Goal: Find specific page/section: Find specific page/section

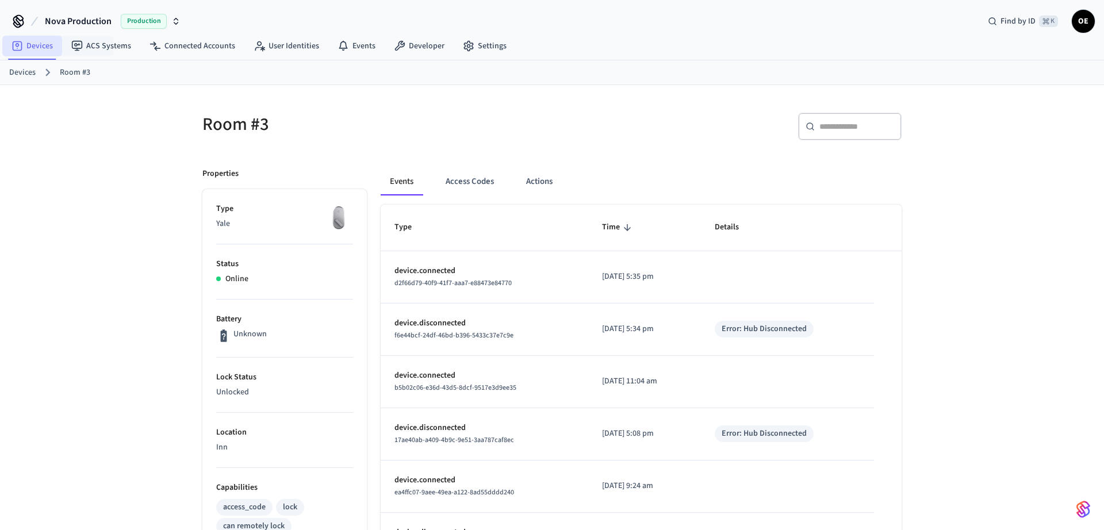
click at [40, 49] on link "Devices" at bounding box center [32, 46] width 60 height 21
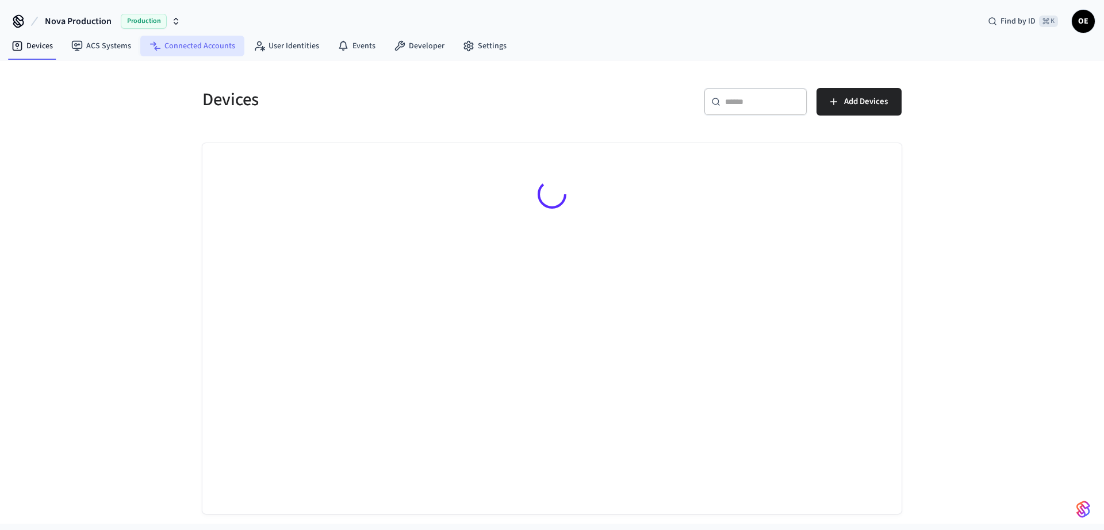
click at [179, 39] on link "Connected Accounts" at bounding box center [192, 46] width 104 height 21
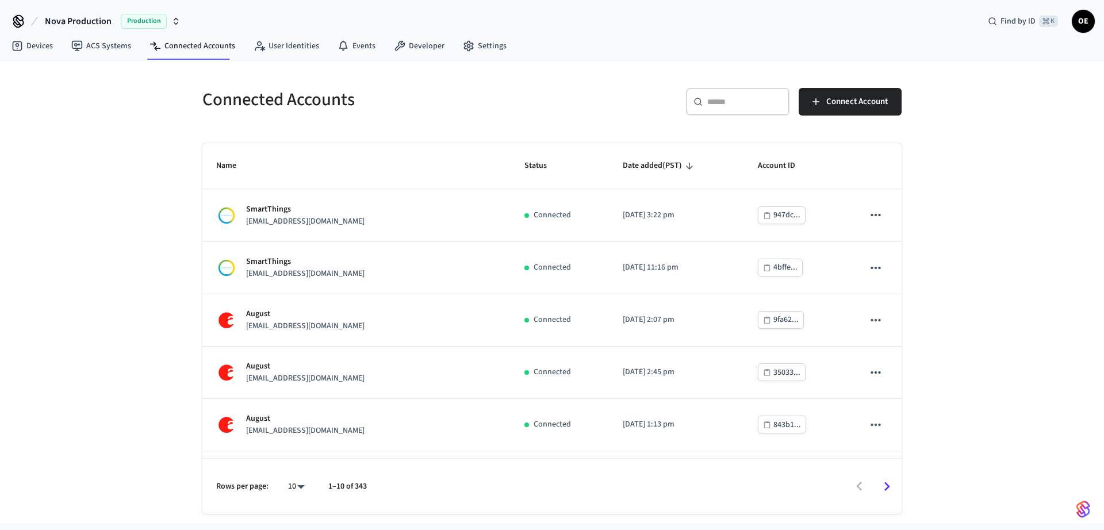
click at [744, 106] on input "text" at bounding box center [745, 102] width 75 height 12
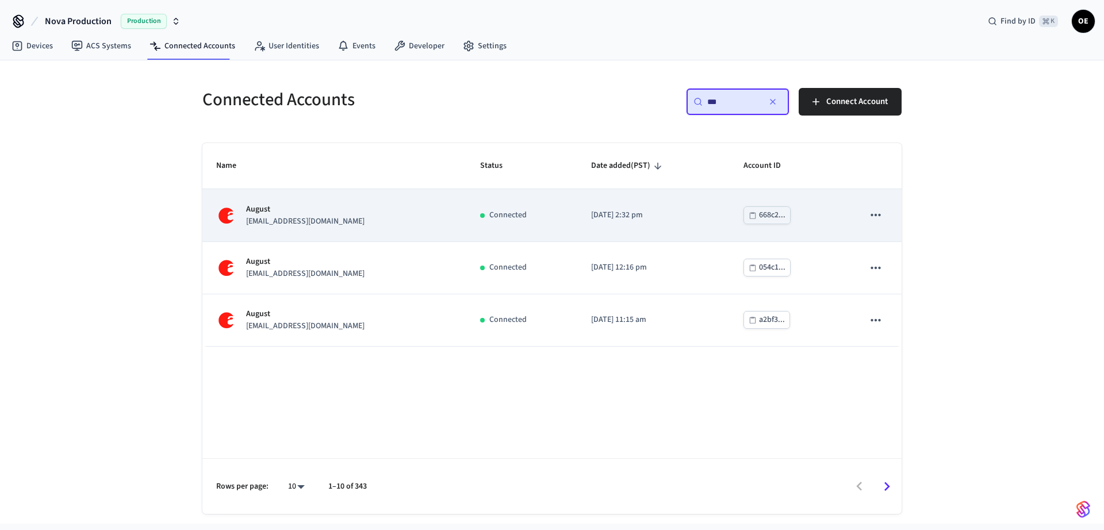
type input "***"
click at [401, 217] on div "August [EMAIL_ADDRESS][DOMAIN_NAME]" at bounding box center [334, 216] width 236 height 24
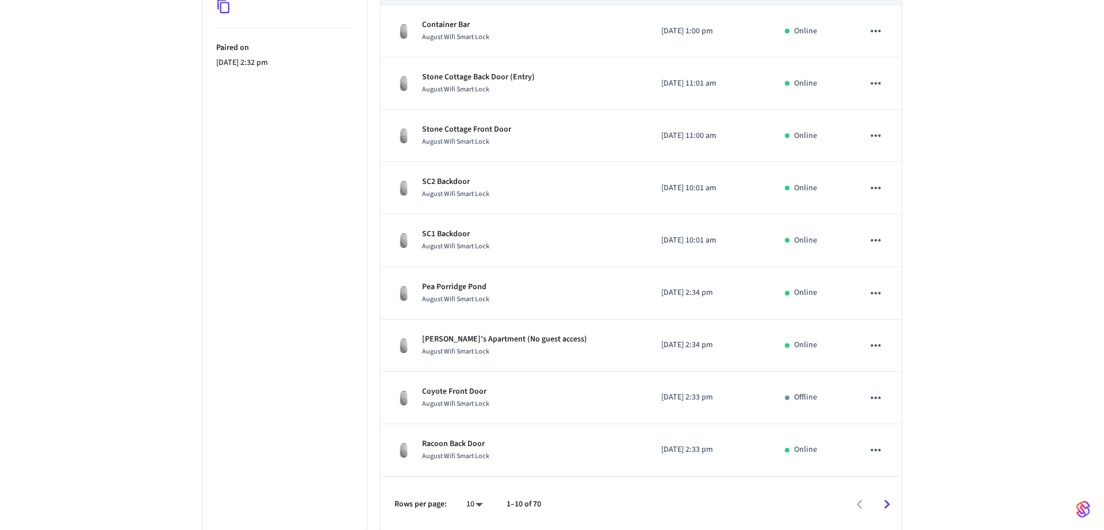
scroll to position [311, 0]
click at [883, 491] on button "Go to next page" at bounding box center [887, 502] width 27 height 27
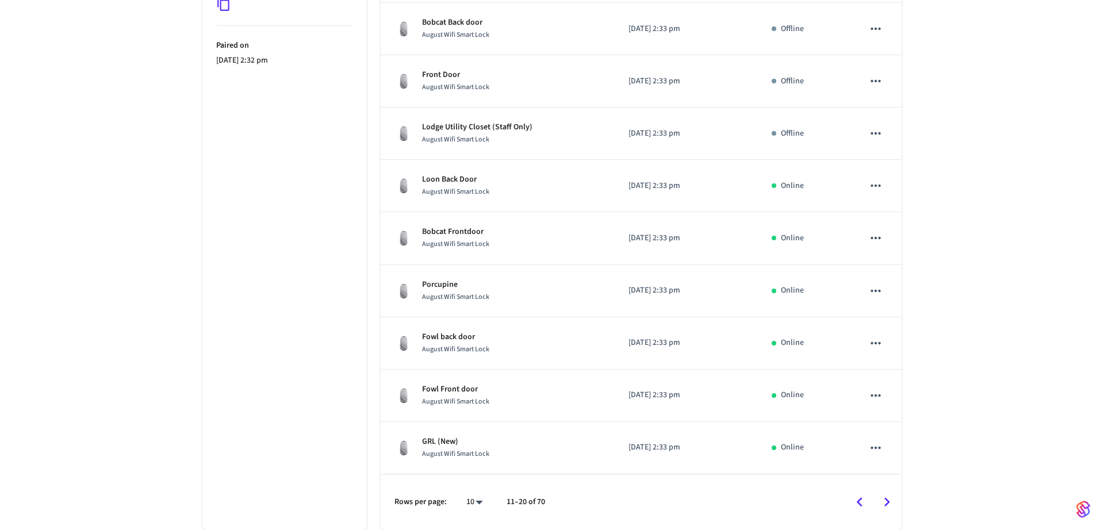
click at [883, 491] on button "Go to next page" at bounding box center [887, 502] width 27 height 27
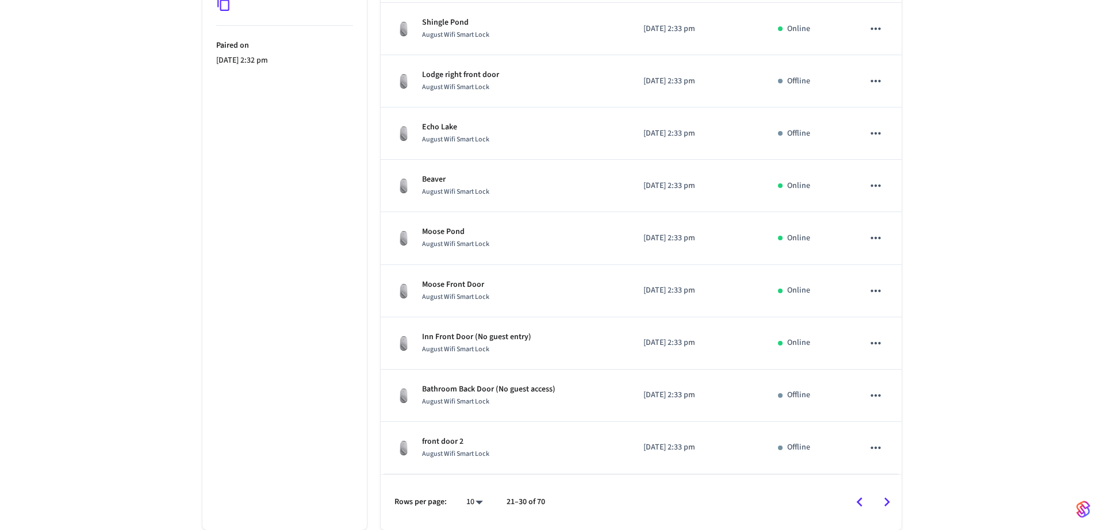
click at [859, 495] on icon "Go to previous page" at bounding box center [860, 503] width 18 height 18
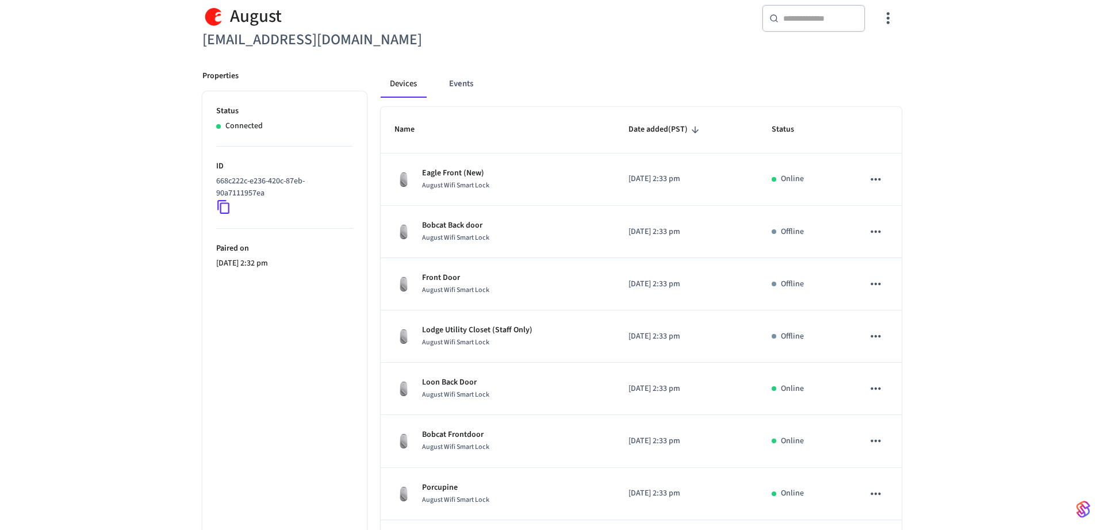
scroll to position [0, 0]
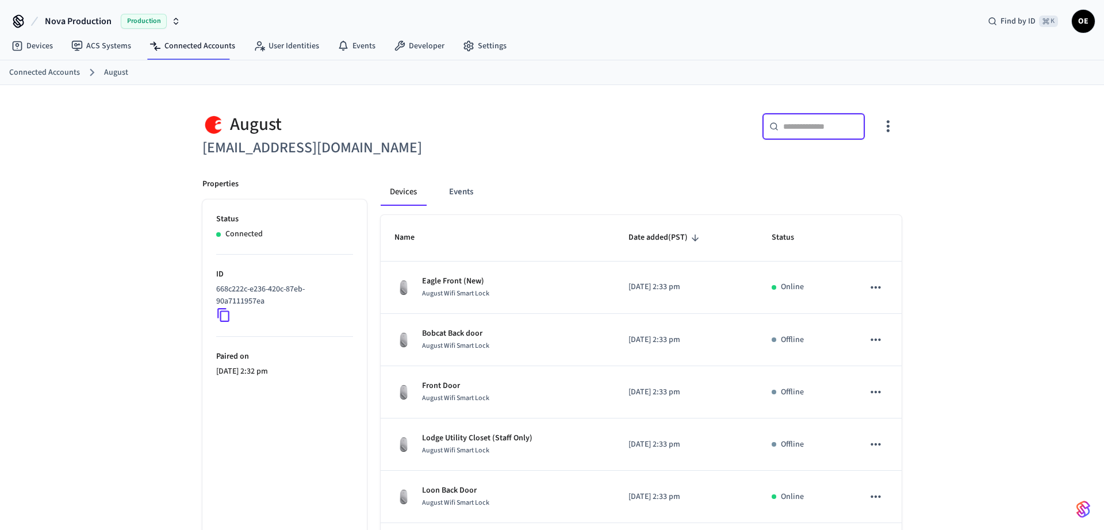
click at [816, 123] on input "text" at bounding box center [820, 127] width 75 height 12
click at [935, 17] on div "Nova Production Production Find by ID ⌘ K OE" at bounding box center [552, 16] width 1104 height 33
click at [808, 121] on input "text" at bounding box center [820, 127] width 75 height 12
type input "*"
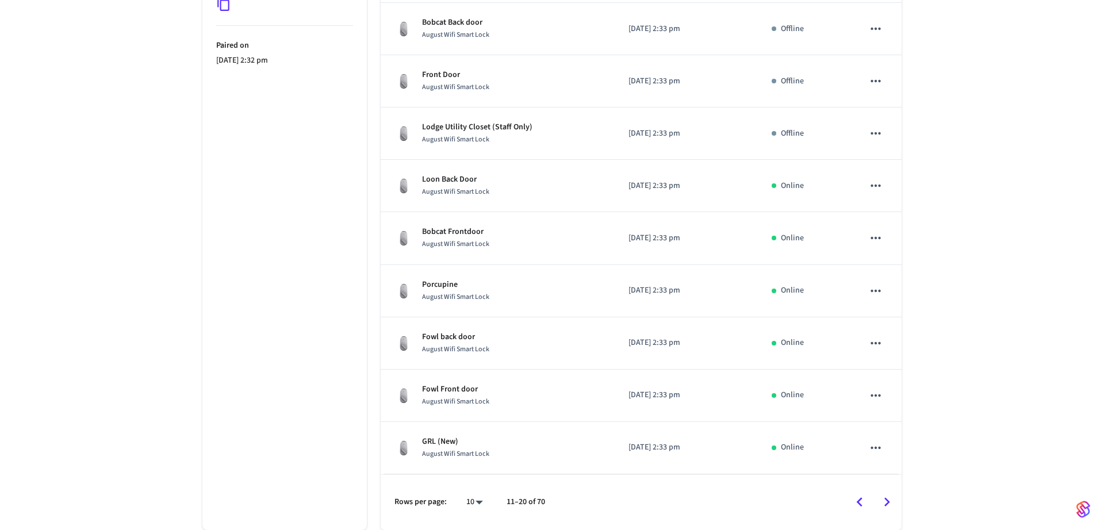
click at [534, 509] on div "Rows per page: 10 ** 11–20 of 70" at bounding box center [641, 503] width 521 height 56
click at [476, 506] on body "Nova Production Production Find by ID ⌘ K OE Devices ACS Systems Connected Acco…" at bounding box center [552, 110] width 1104 height 842
click at [479, 476] on li "100" at bounding box center [470, 465] width 30 height 31
type input "***"
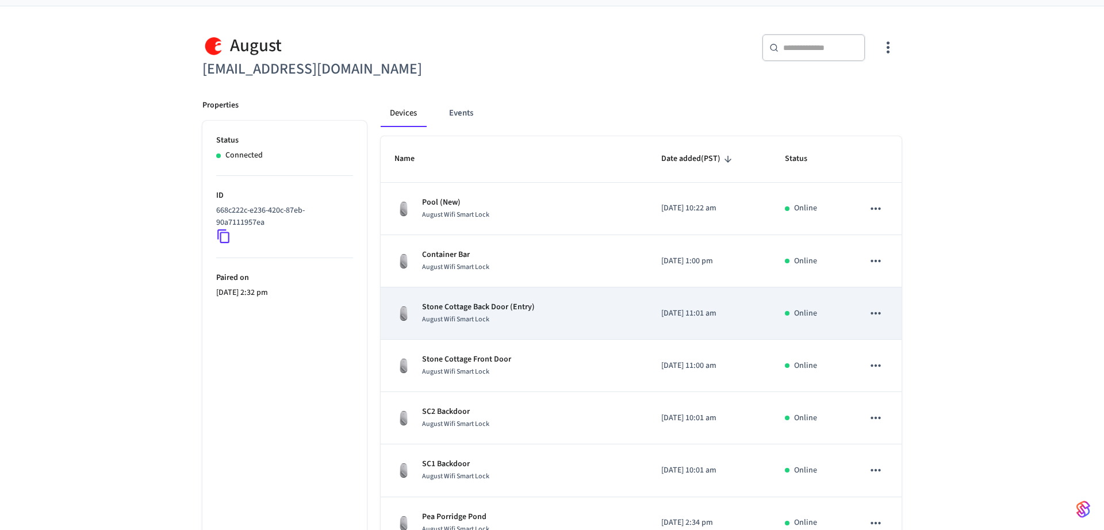
scroll to position [0, 0]
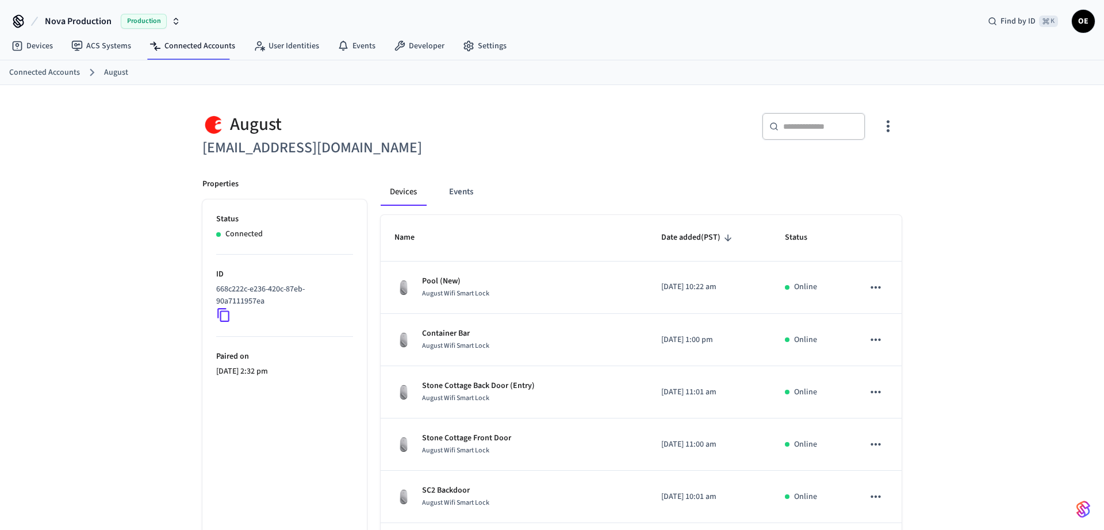
click at [794, 117] on div "​ ​" at bounding box center [814, 127] width 104 height 28
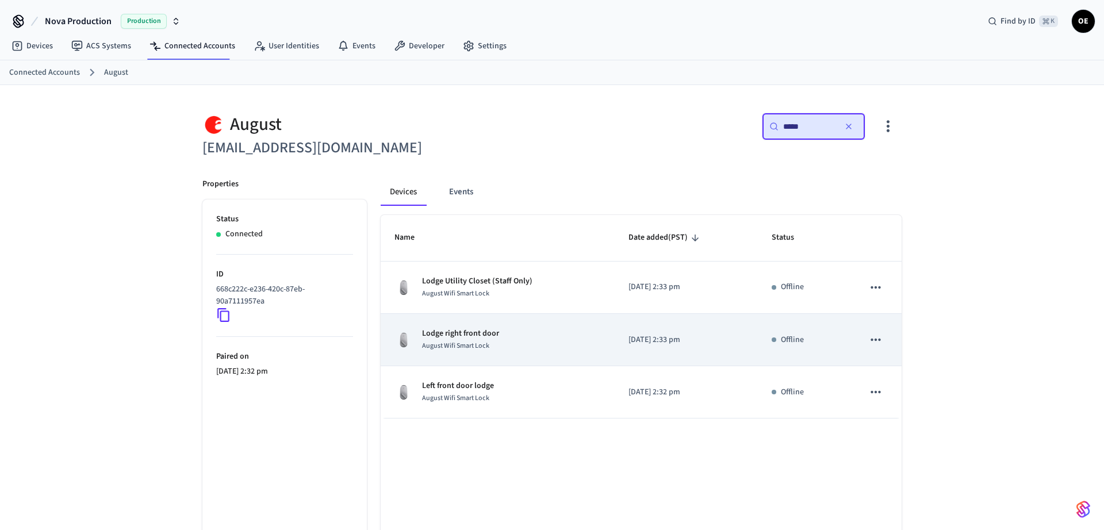
type input "*****"
click at [553, 343] on div "Lodge right front door [PERSON_NAME] Smart Lock" at bounding box center [498, 340] width 207 height 24
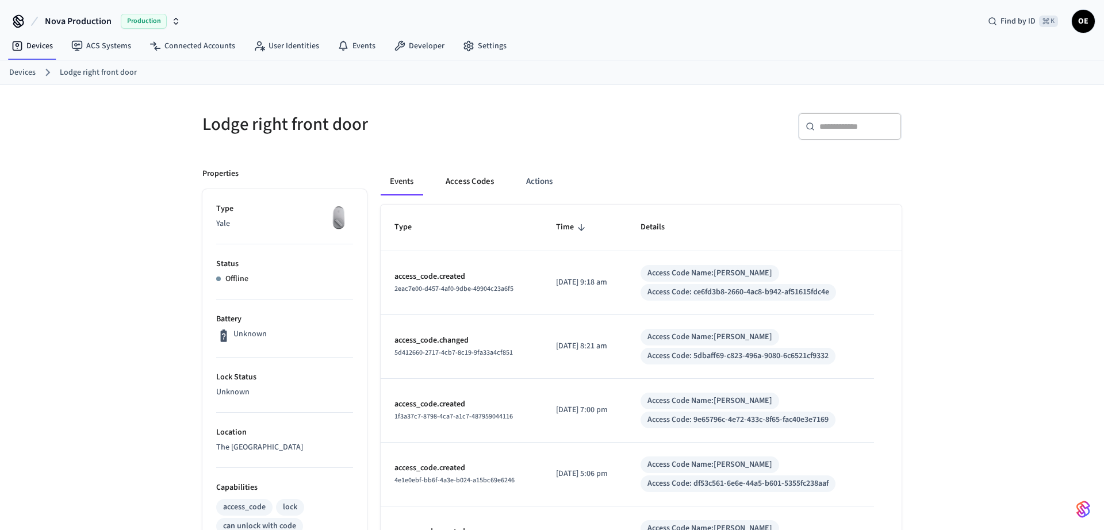
click at [469, 175] on button "Access Codes" at bounding box center [470, 182] width 67 height 28
